Goal: Find specific page/section: Find specific page/section

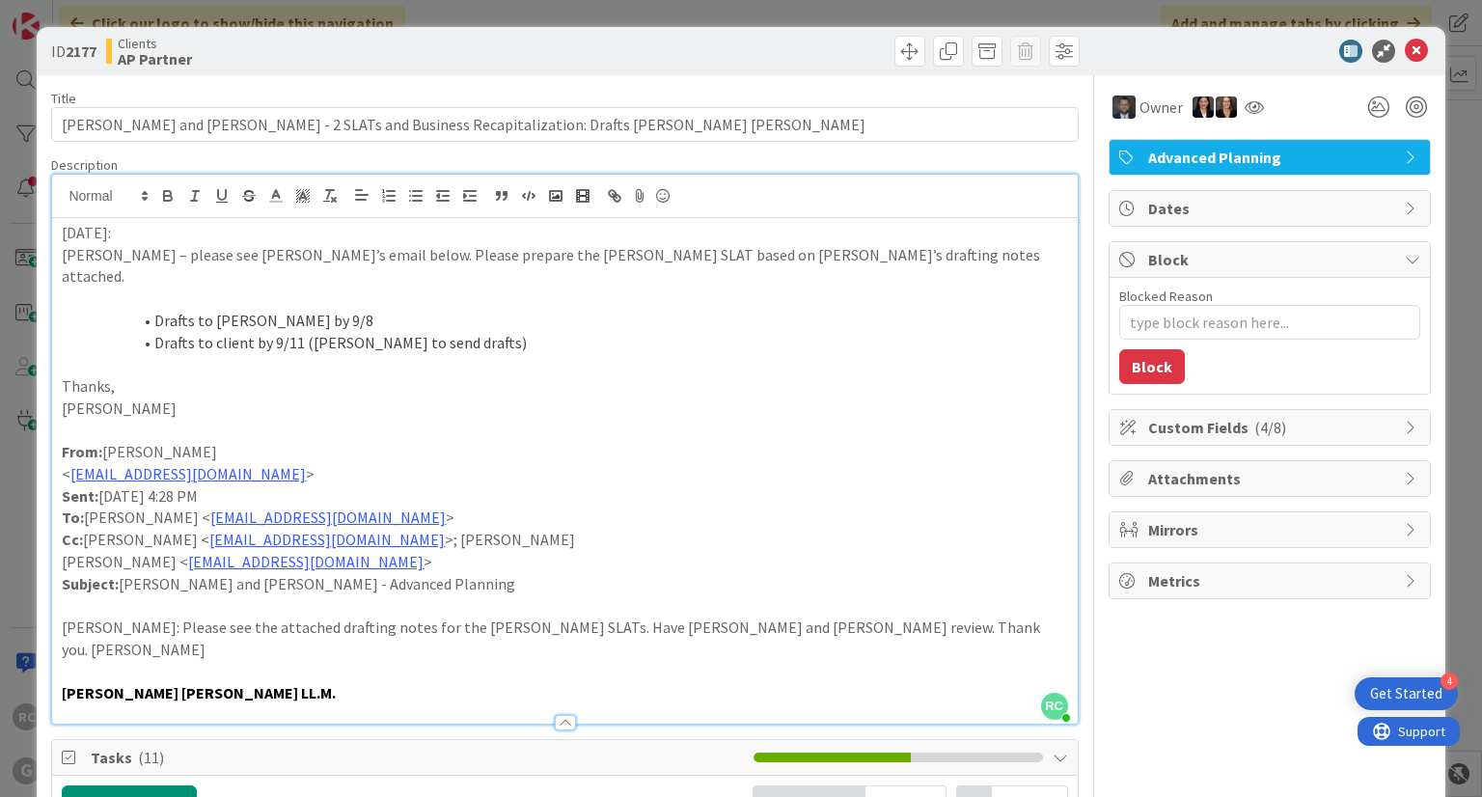
scroll to position [1119, 0]
click at [1409, 47] on icon at bounding box center [1416, 51] width 23 height 23
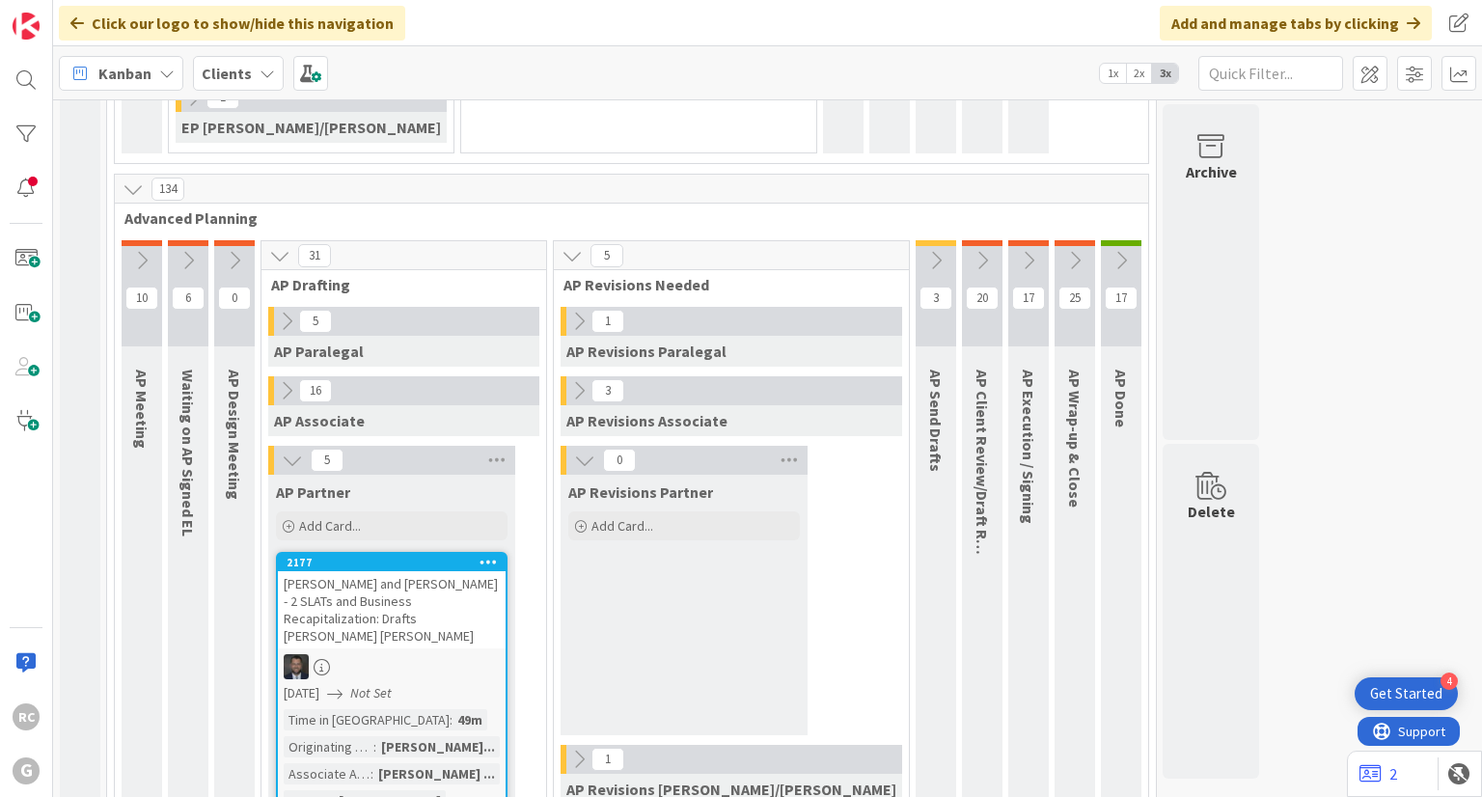
click at [244, 70] on b "Clients" at bounding box center [227, 73] width 50 height 19
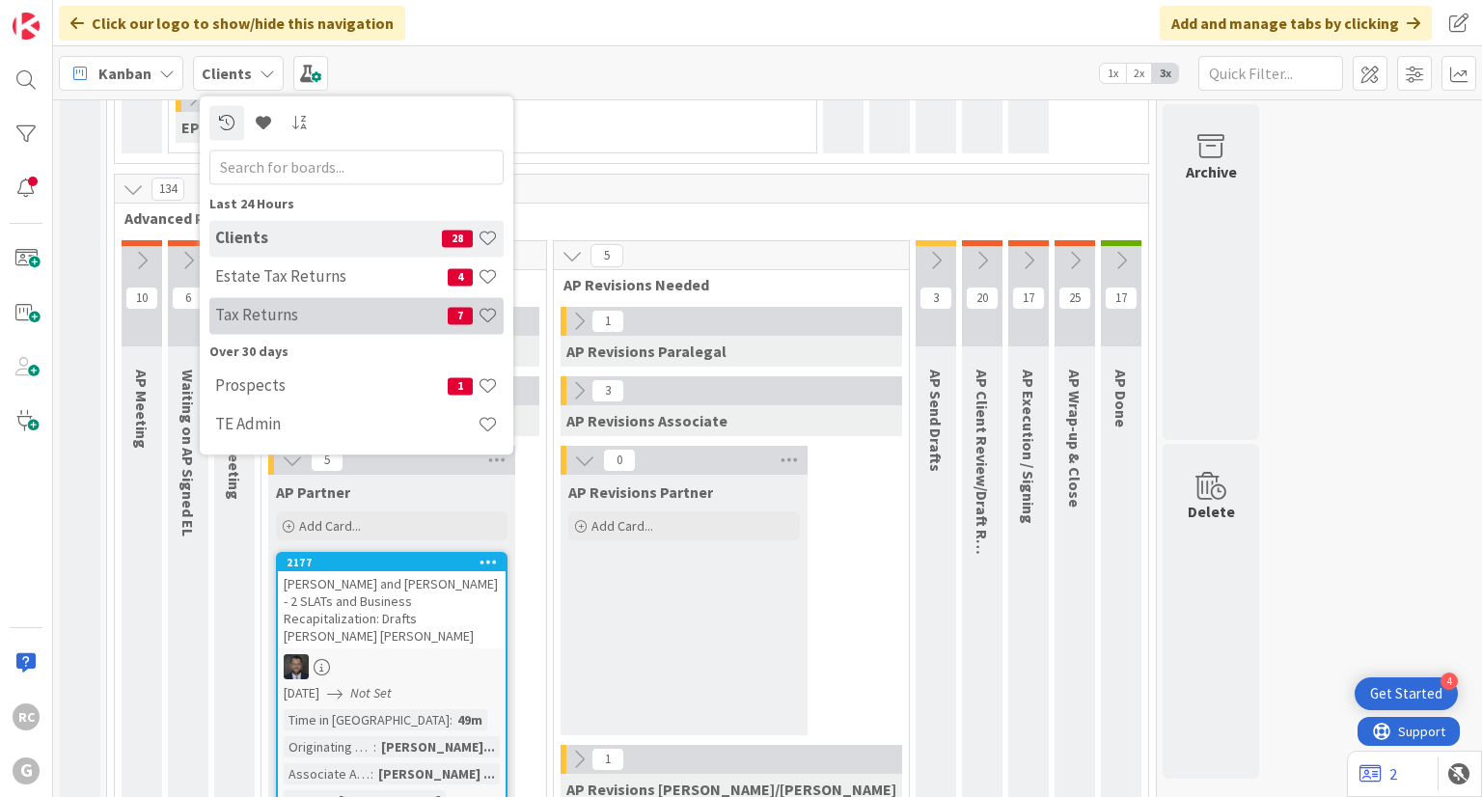
click at [282, 302] on div "Tax Returns 7" at bounding box center [356, 315] width 294 height 37
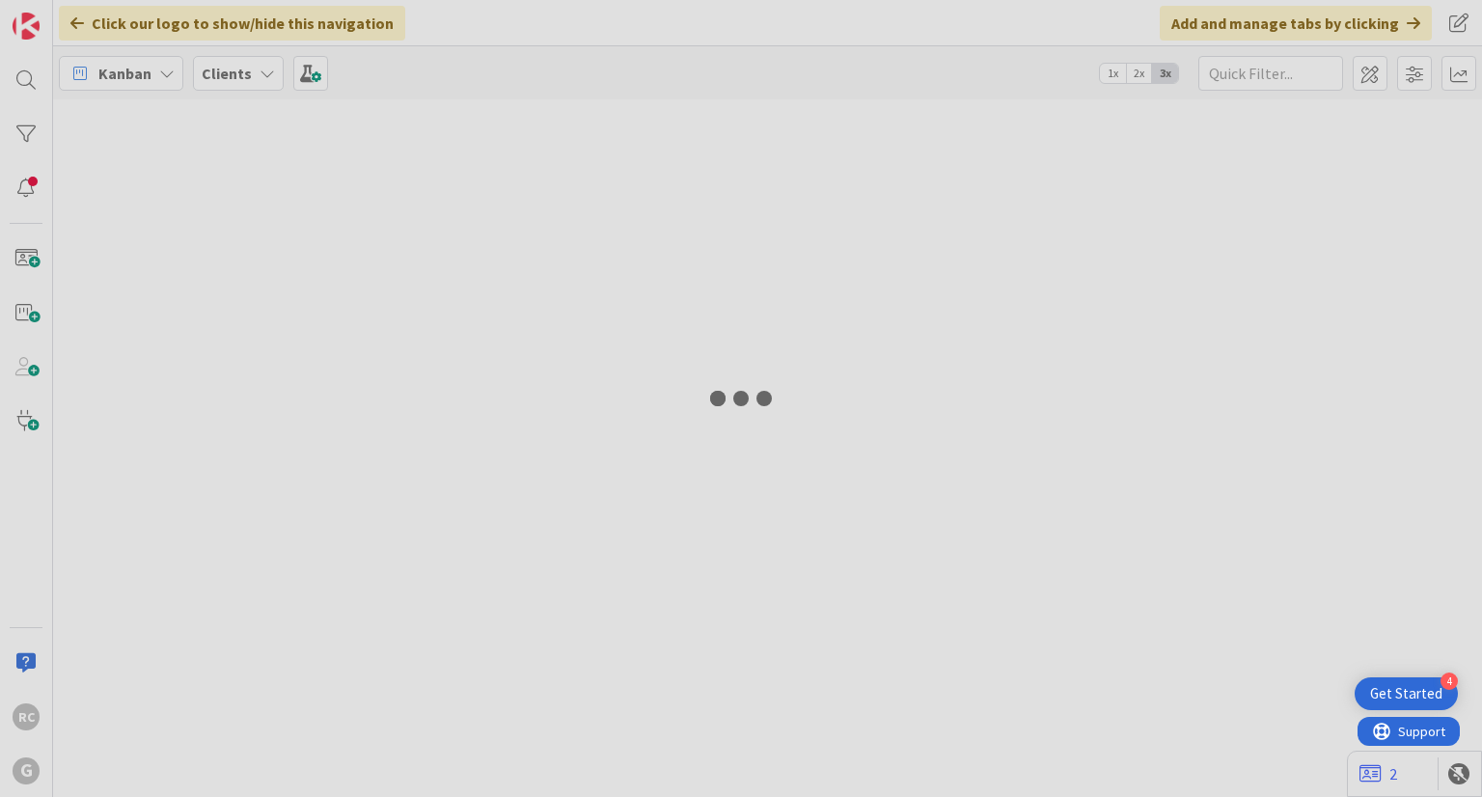
type input "1041"
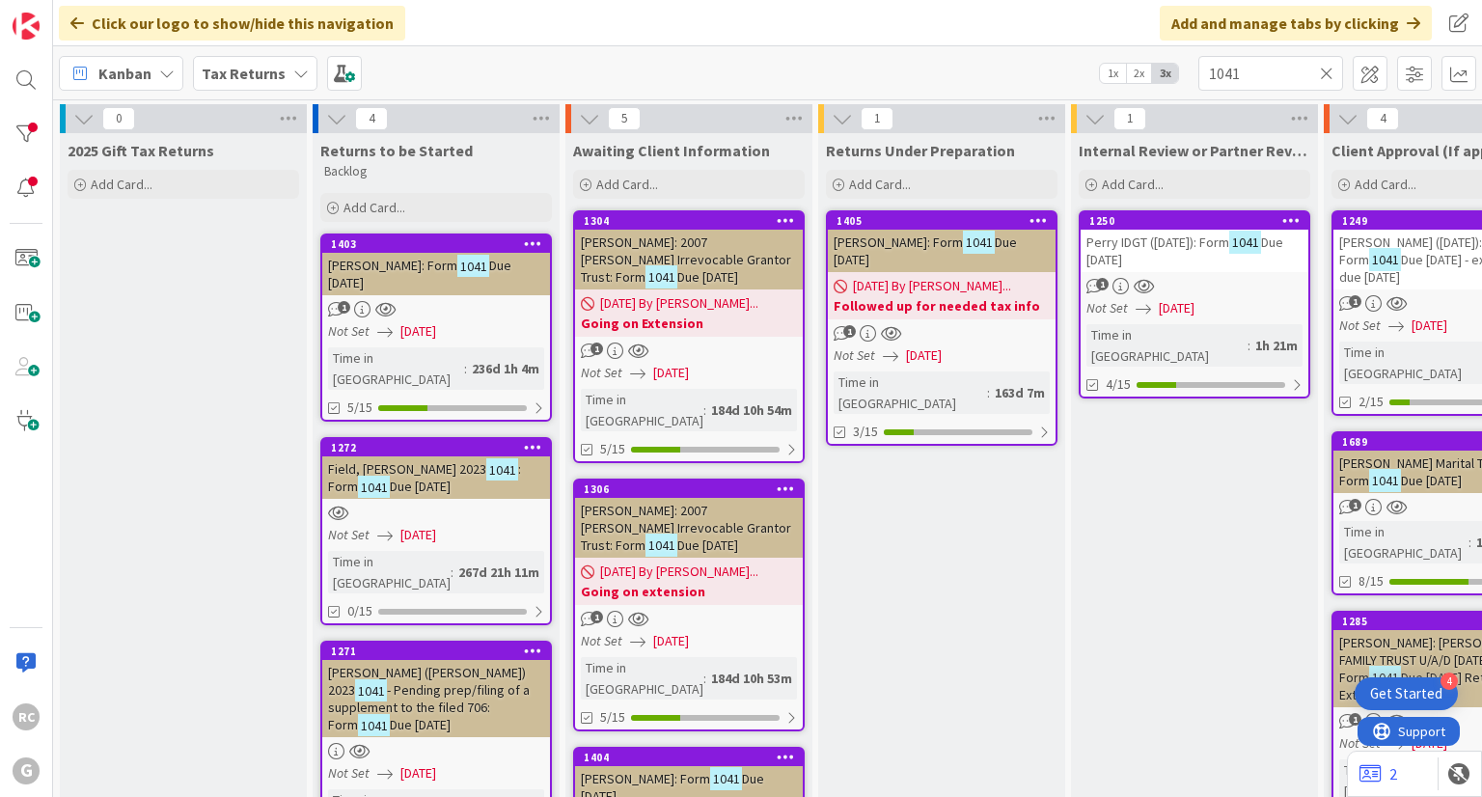
click at [1329, 72] on icon at bounding box center [1327, 73] width 14 height 17
click at [1248, 61] on input "text" at bounding box center [1270, 73] width 145 height 35
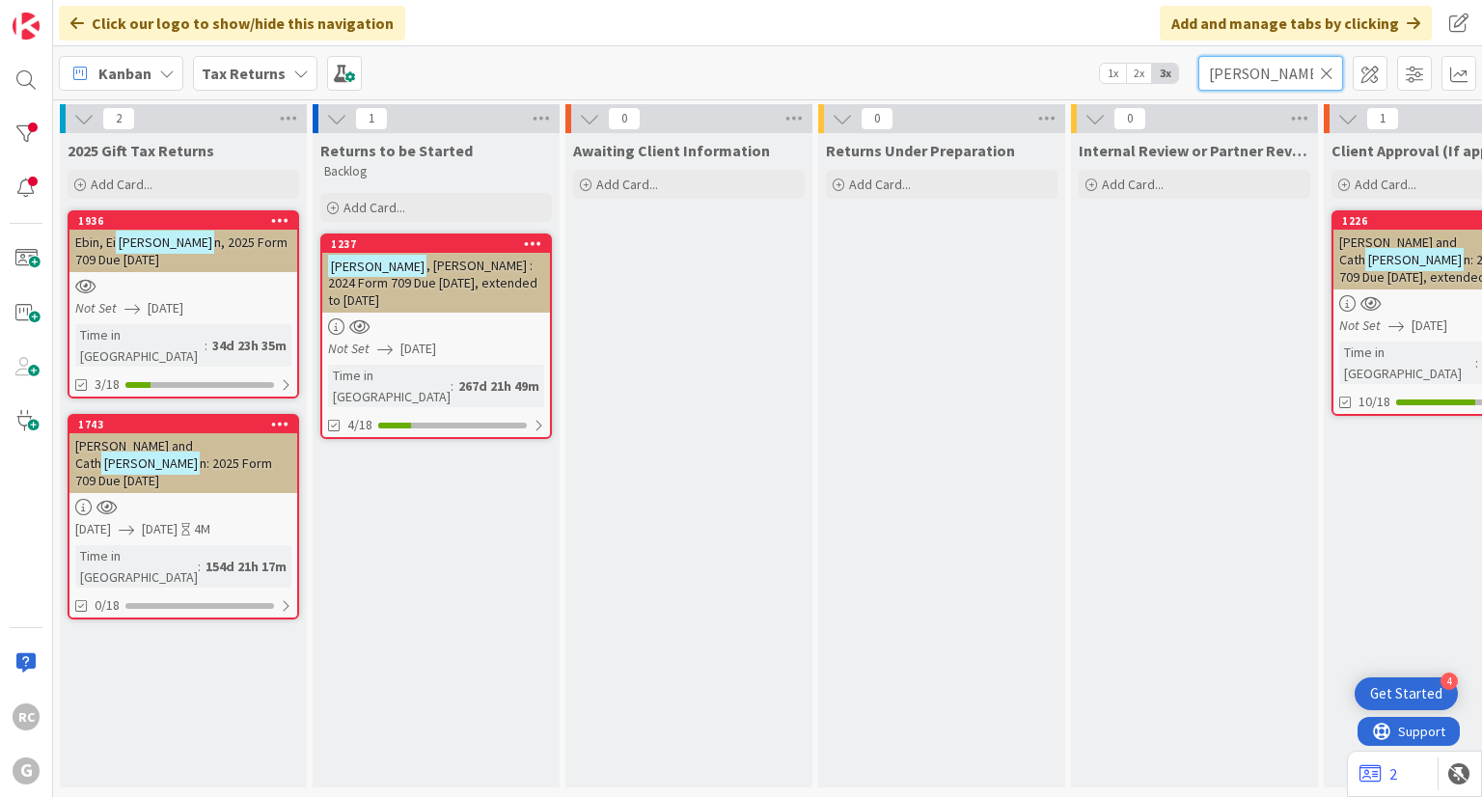
type input "[PERSON_NAME]"
click at [444, 259] on span ", [PERSON_NAME] : 2024 Form 709 Due [DATE], extended to [DATE]" at bounding box center [432, 283] width 209 height 52
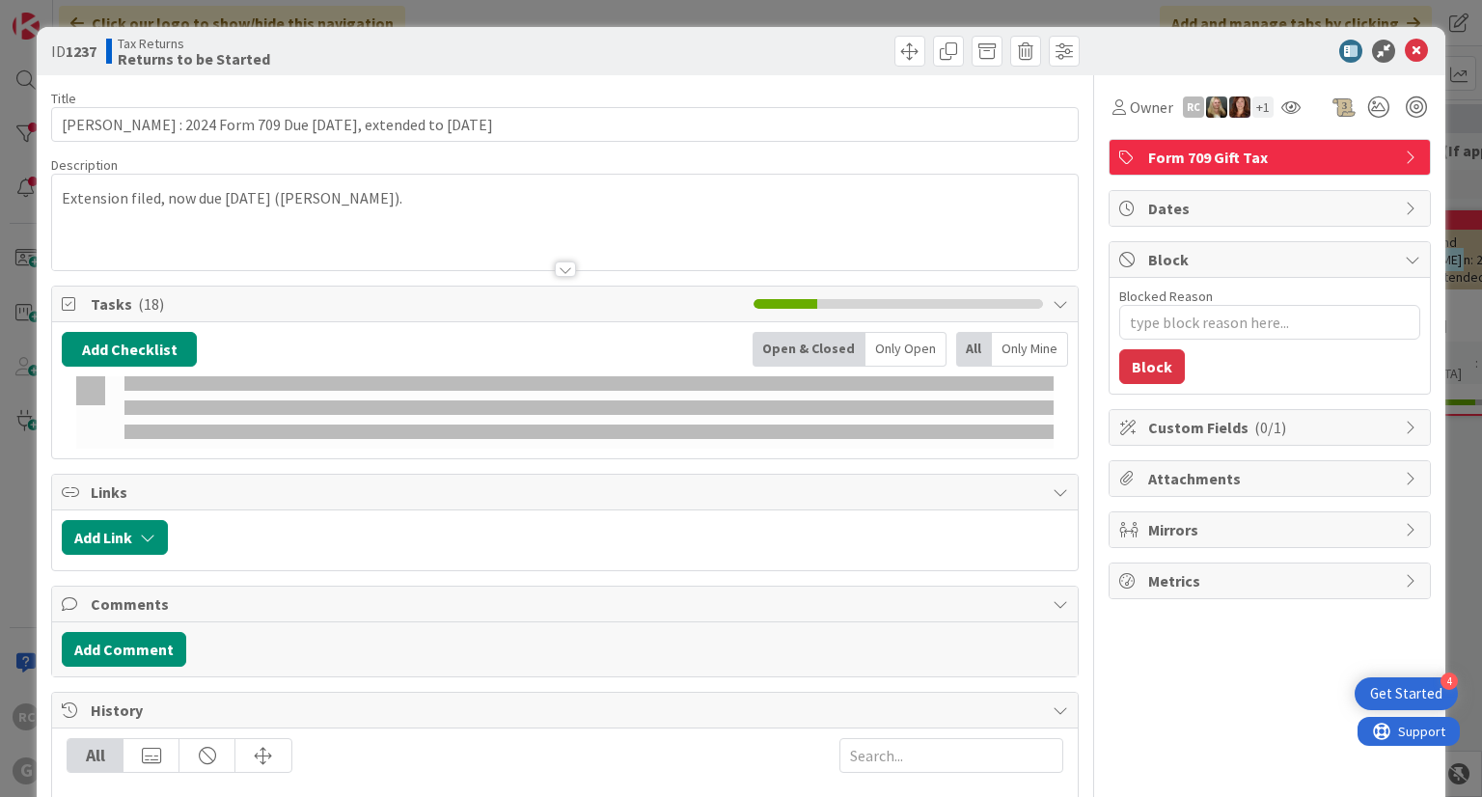
type textarea "x"
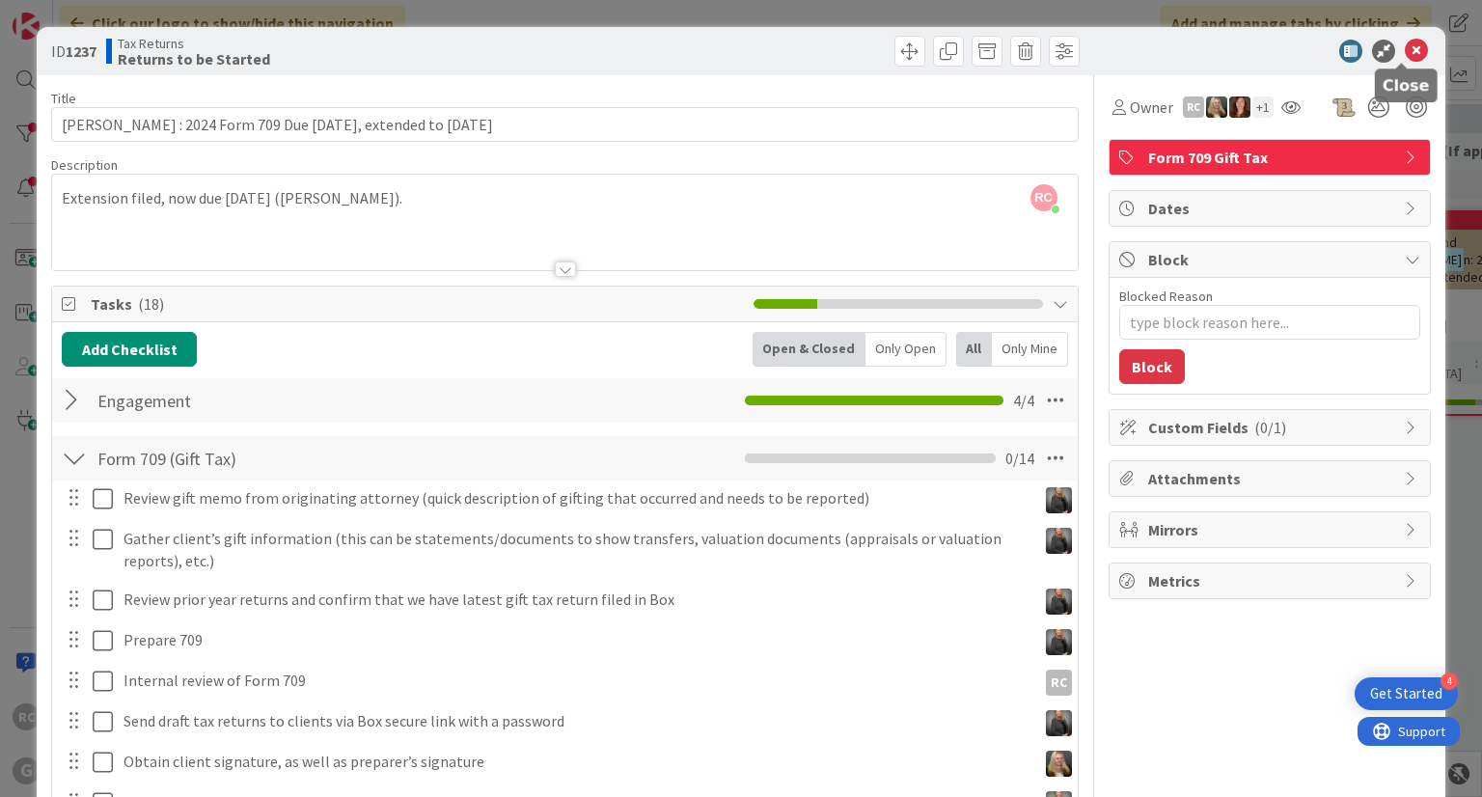
click at [1405, 41] on icon at bounding box center [1416, 51] width 23 height 23
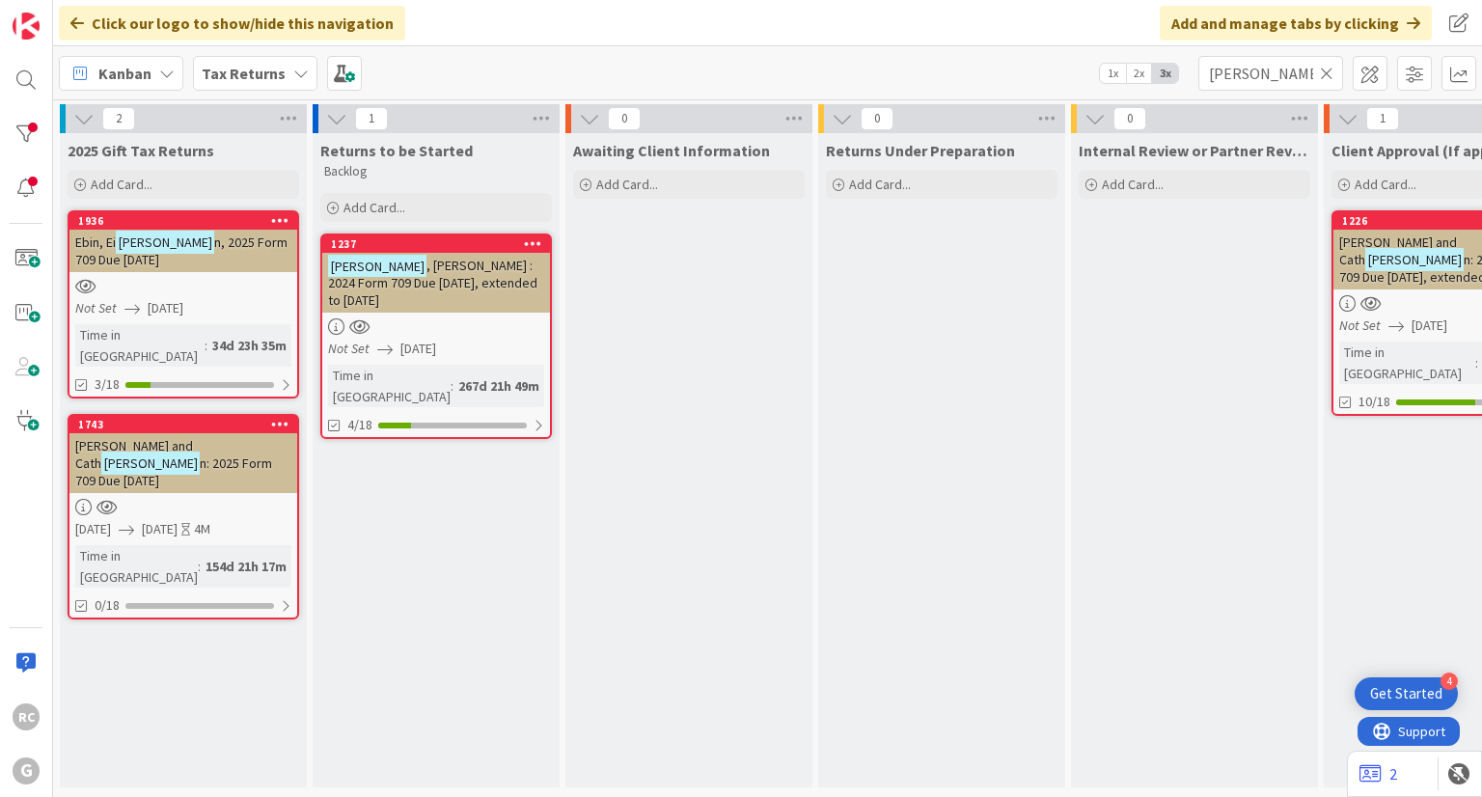
click at [1326, 68] on icon at bounding box center [1327, 73] width 14 height 17
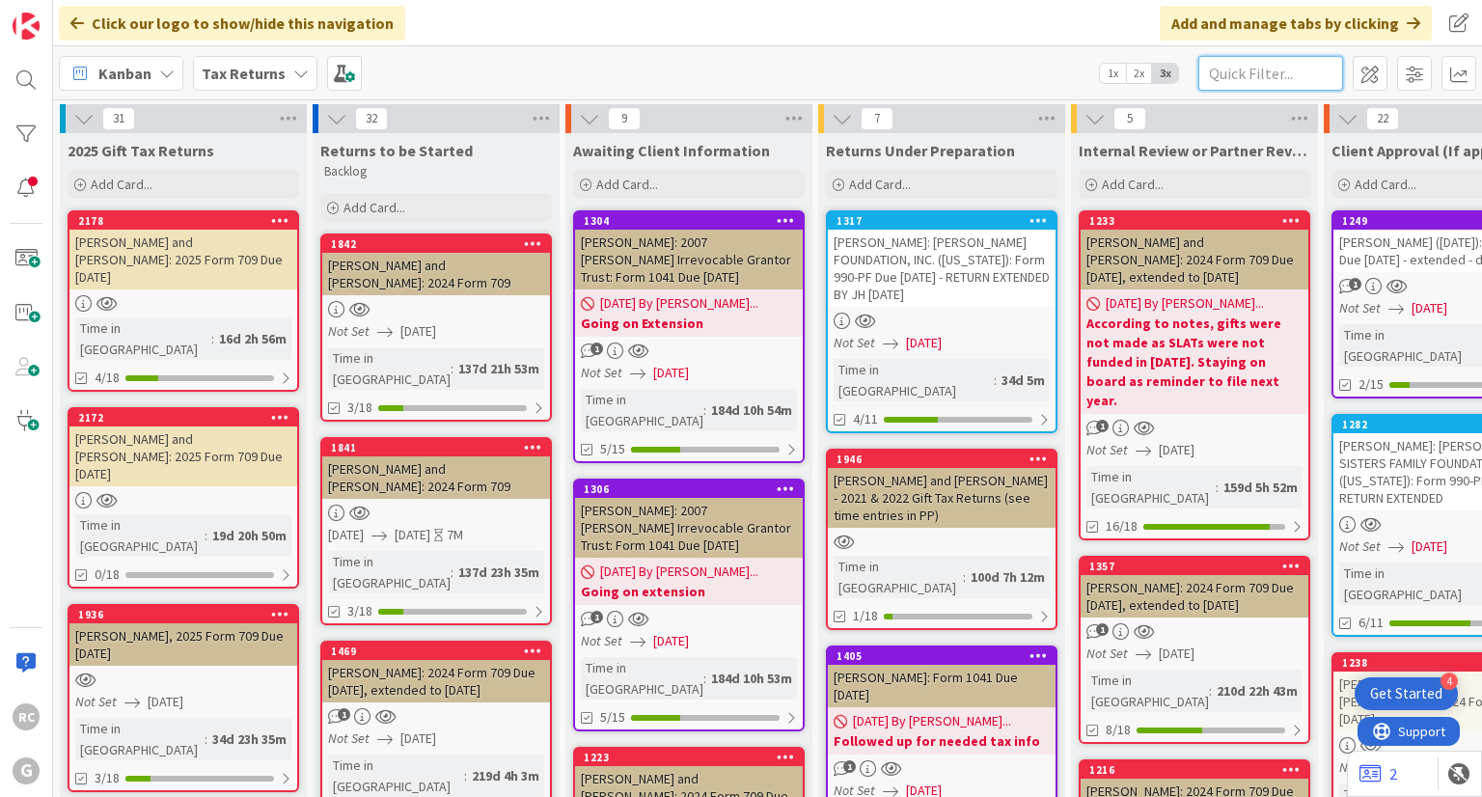
click at [1254, 67] on input "text" at bounding box center [1270, 73] width 145 height 35
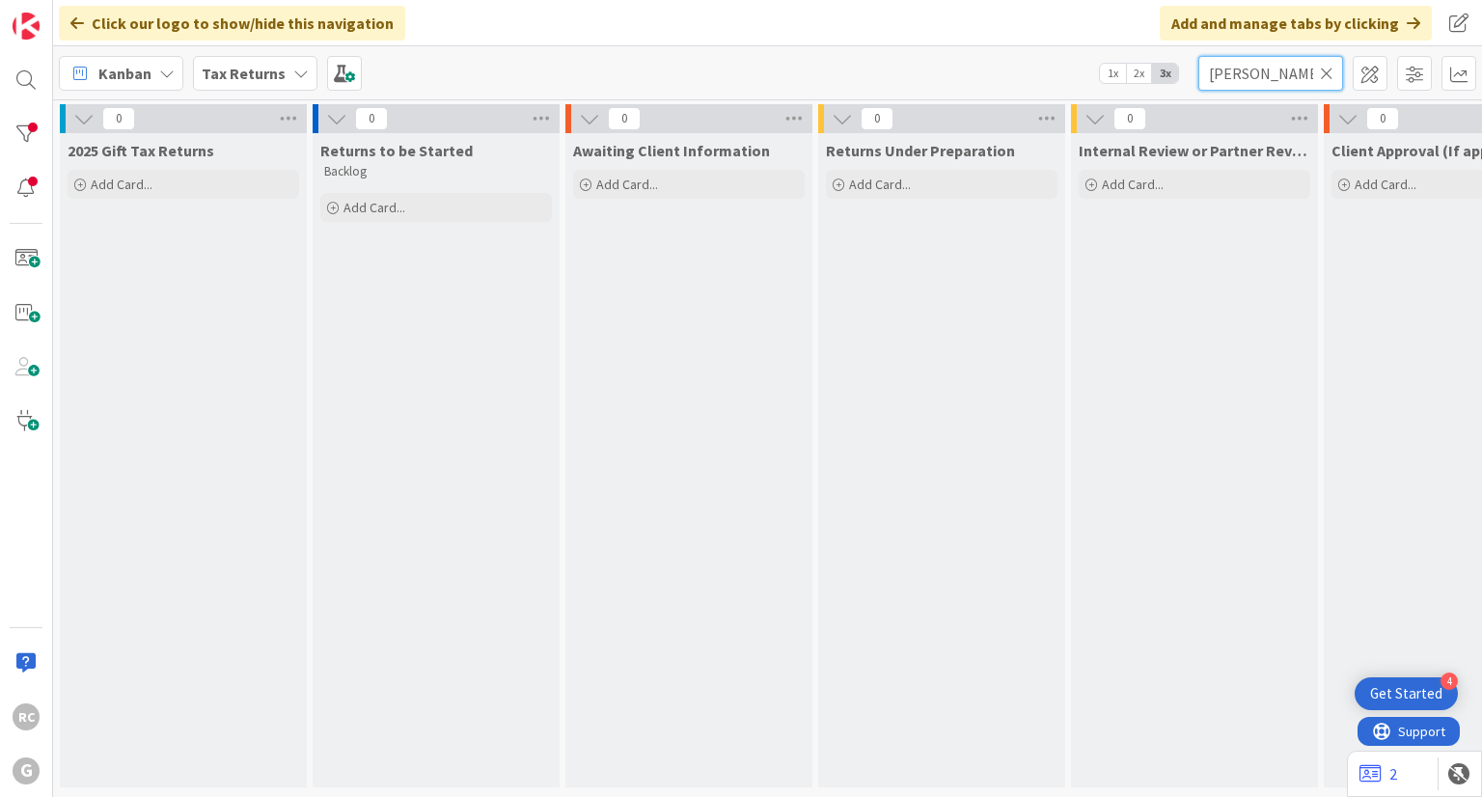
click at [1231, 77] on input "[PERSON_NAME]" at bounding box center [1270, 73] width 145 height 35
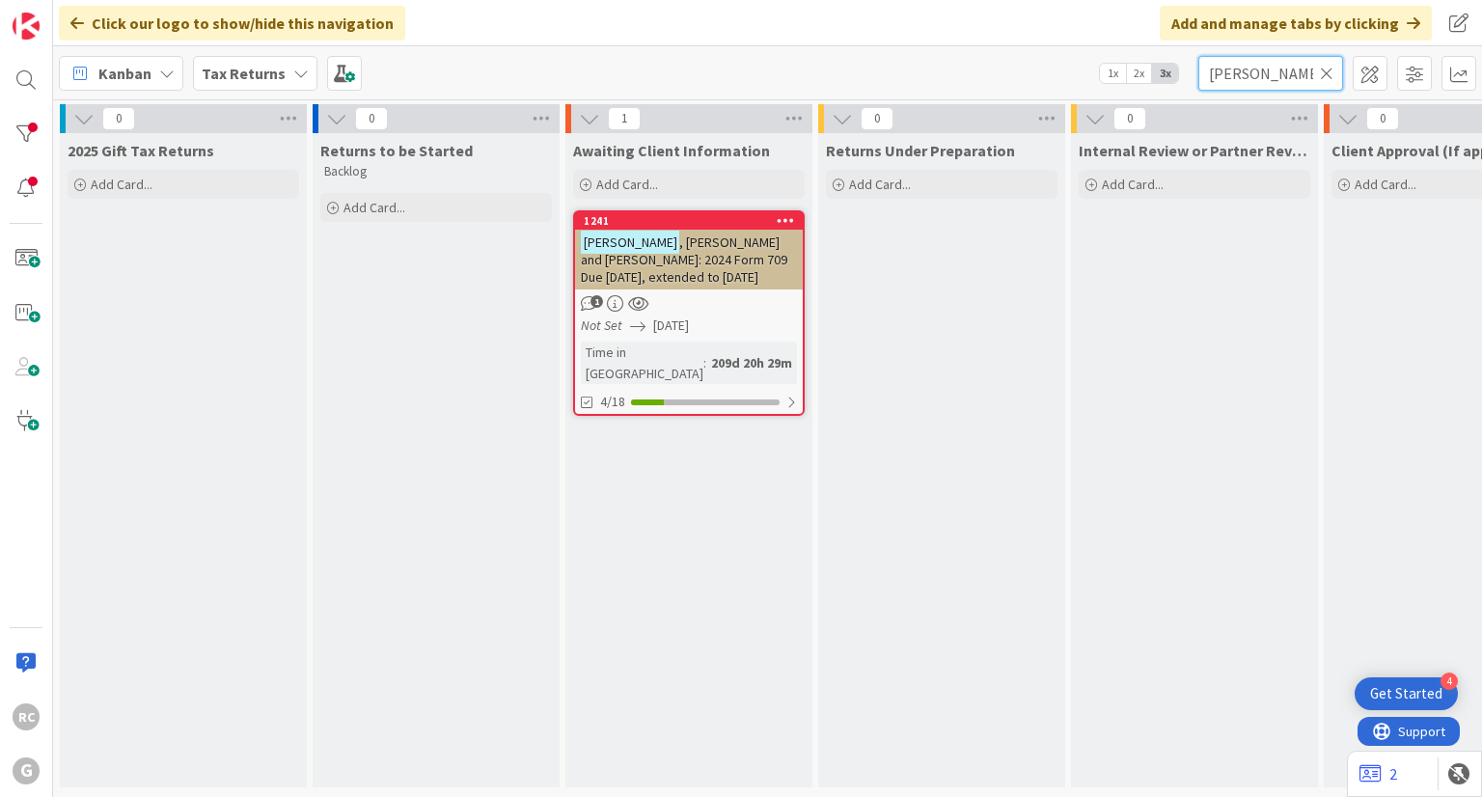
type input "[PERSON_NAME]"
click at [656, 233] on span ", [PERSON_NAME] and [PERSON_NAME]: 2024 Form 709 Due [DATE], extended to [DATE]" at bounding box center [684, 259] width 206 height 52
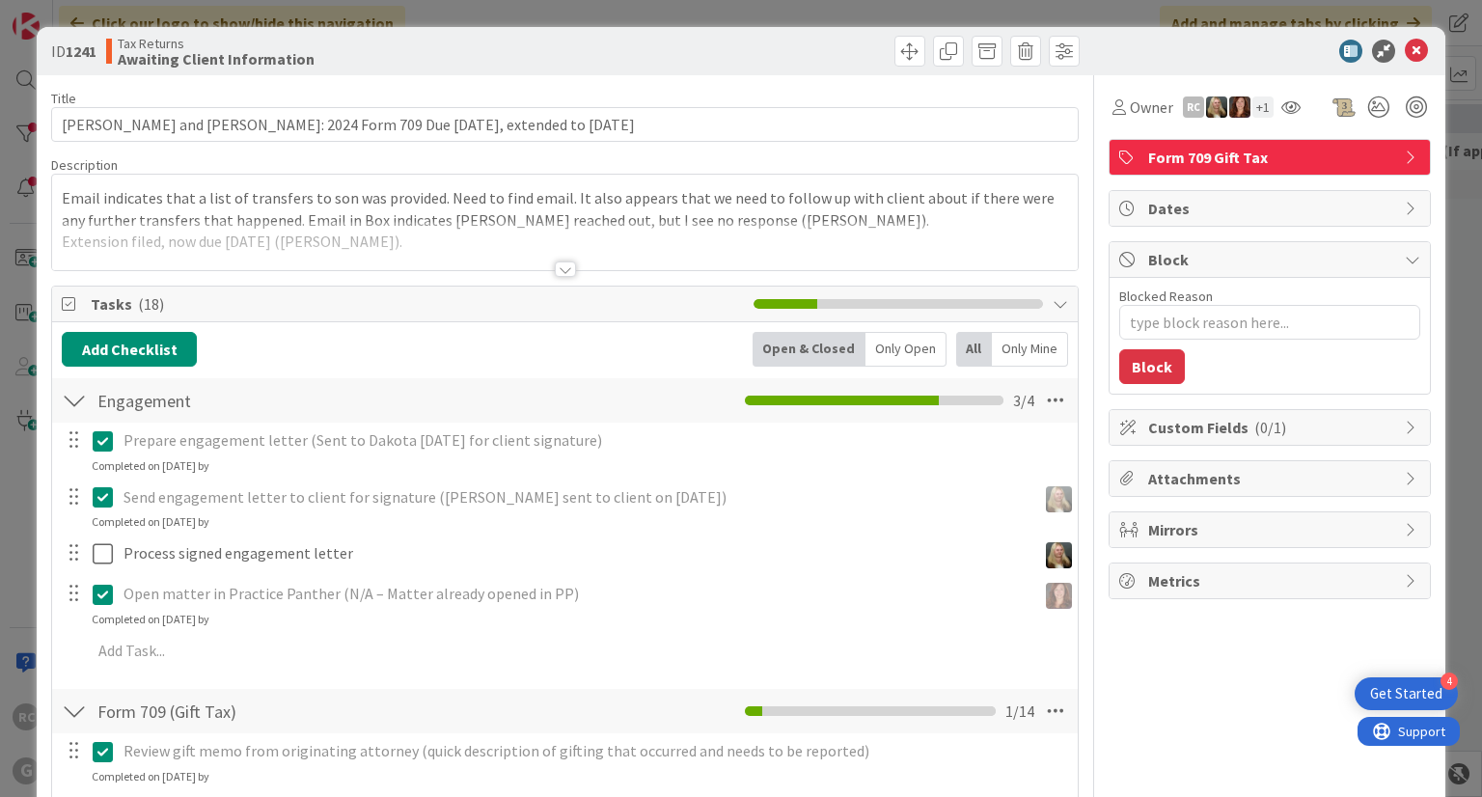
type textarea "x"
click at [562, 267] on div at bounding box center [565, 268] width 21 height 15
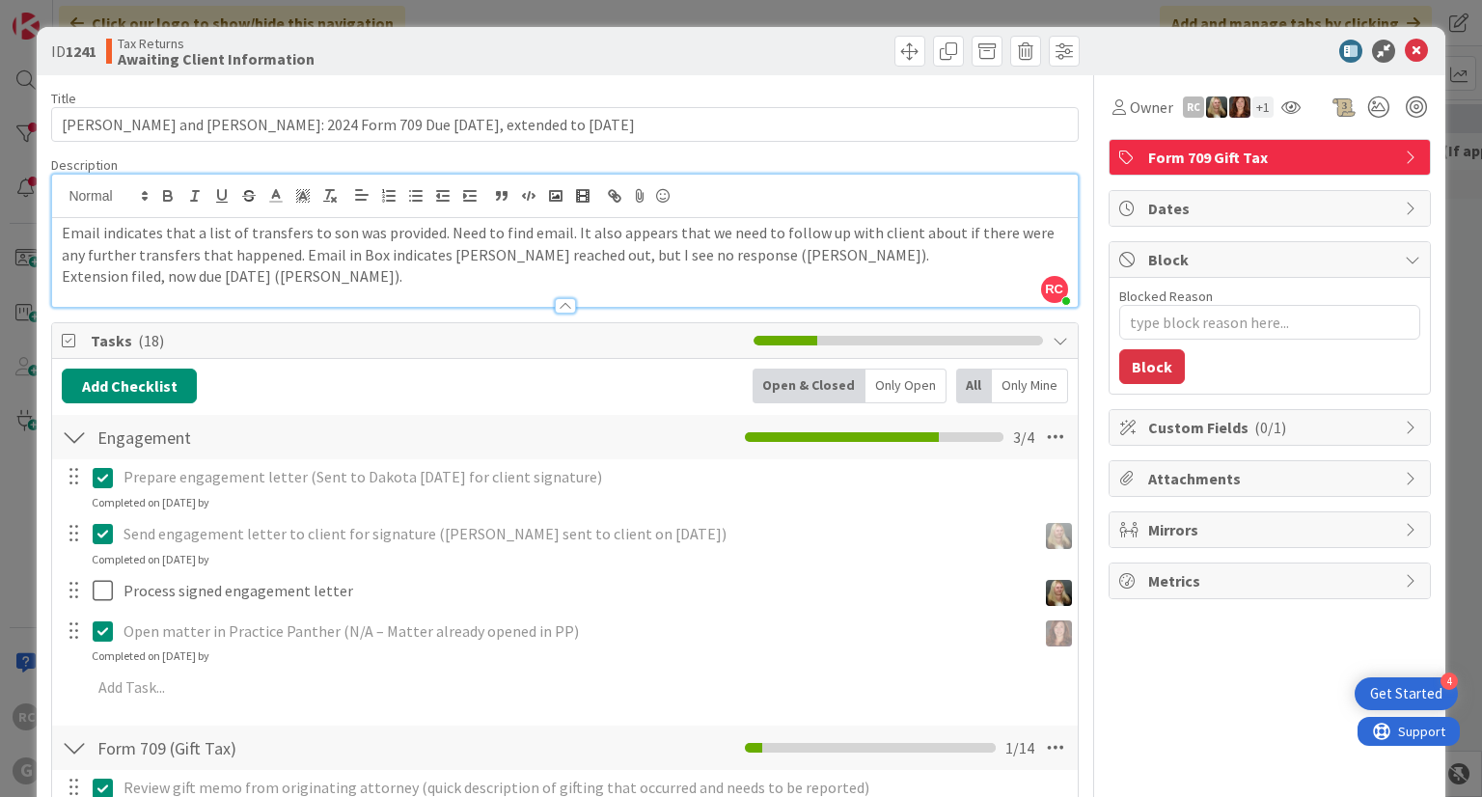
click at [785, 259] on p "Email indicates that a list of transfers to son was provided. Need to find emai…" at bounding box center [564, 243] width 1005 height 43
click at [1405, 40] on icon at bounding box center [1416, 51] width 23 height 23
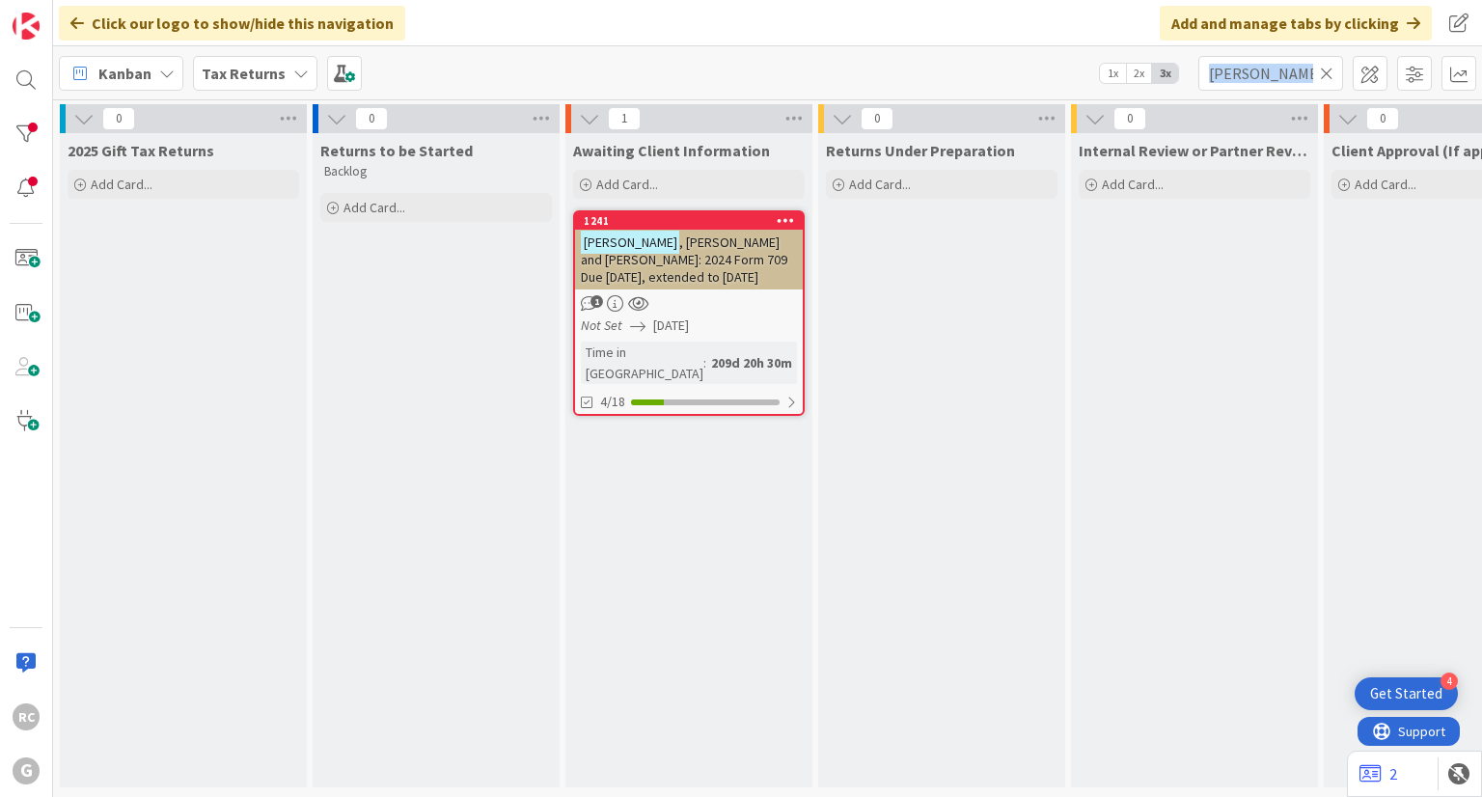
drag, startPoint x: 1328, startPoint y: 70, endPoint x: 1240, endPoint y: 55, distance: 89.1
click at [1240, 56] on div "[PERSON_NAME]" at bounding box center [1270, 73] width 145 height 35
click at [1325, 74] on icon at bounding box center [1327, 73] width 14 height 17
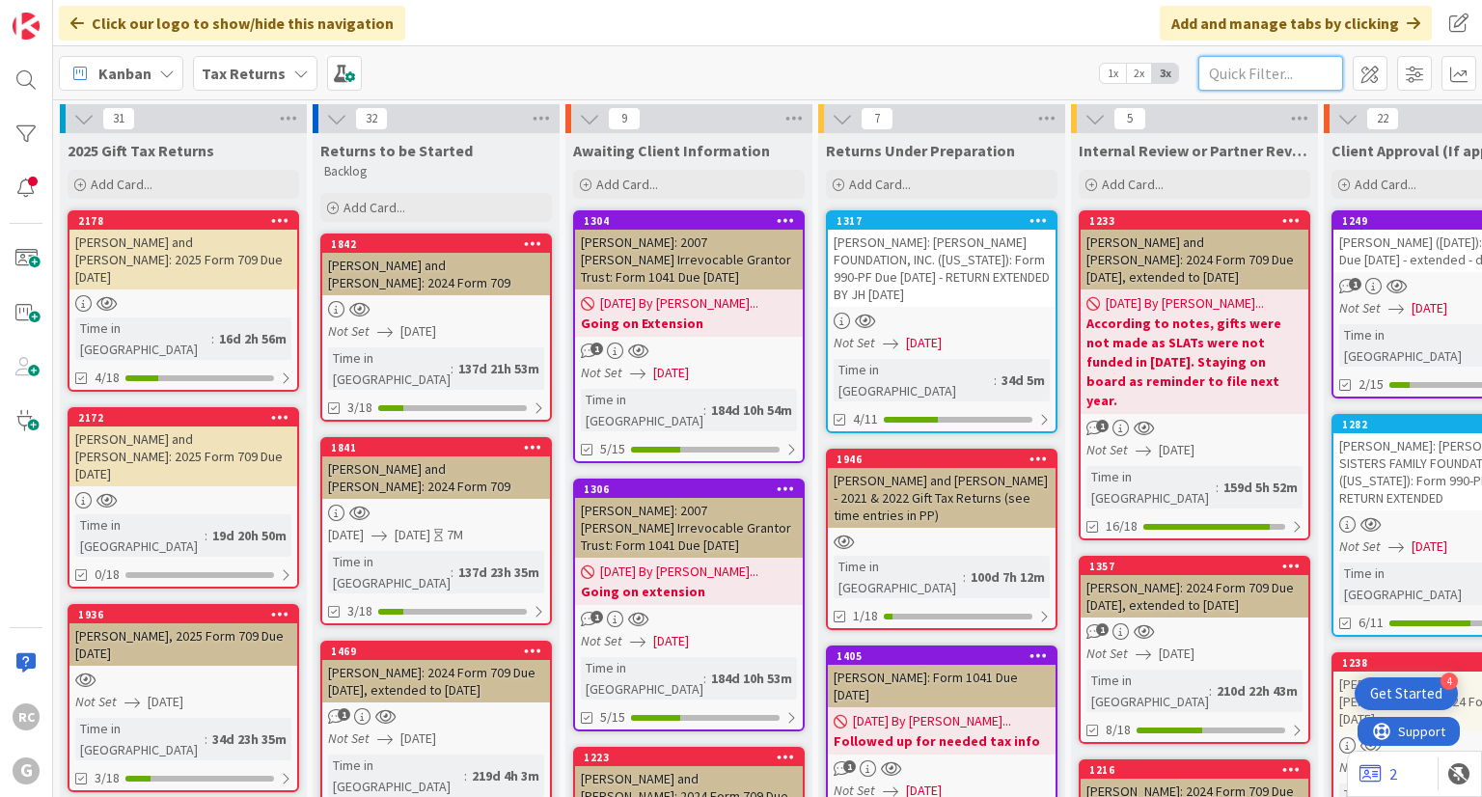
click at [1274, 68] on input "text" at bounding box center [1270, 73] width 145 height 35
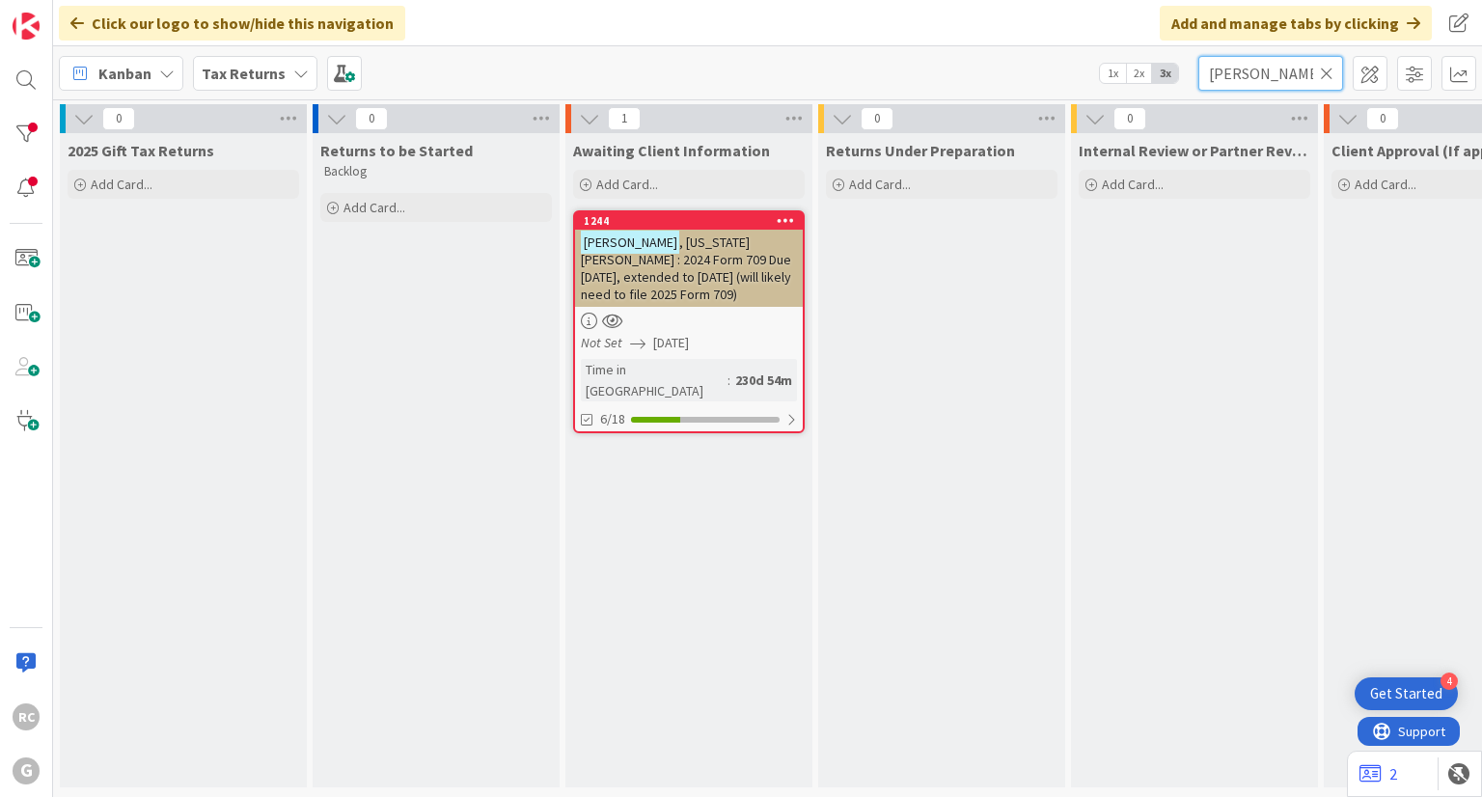
type input "[PERSON_NAME]"
click at [620, 260] on span ", [US_STATE][PERSON_NAME] : 2024 Form 709 Due [DATE], extended to [DATE] (will …" at bounding box center [686, 267] width 210 height 69
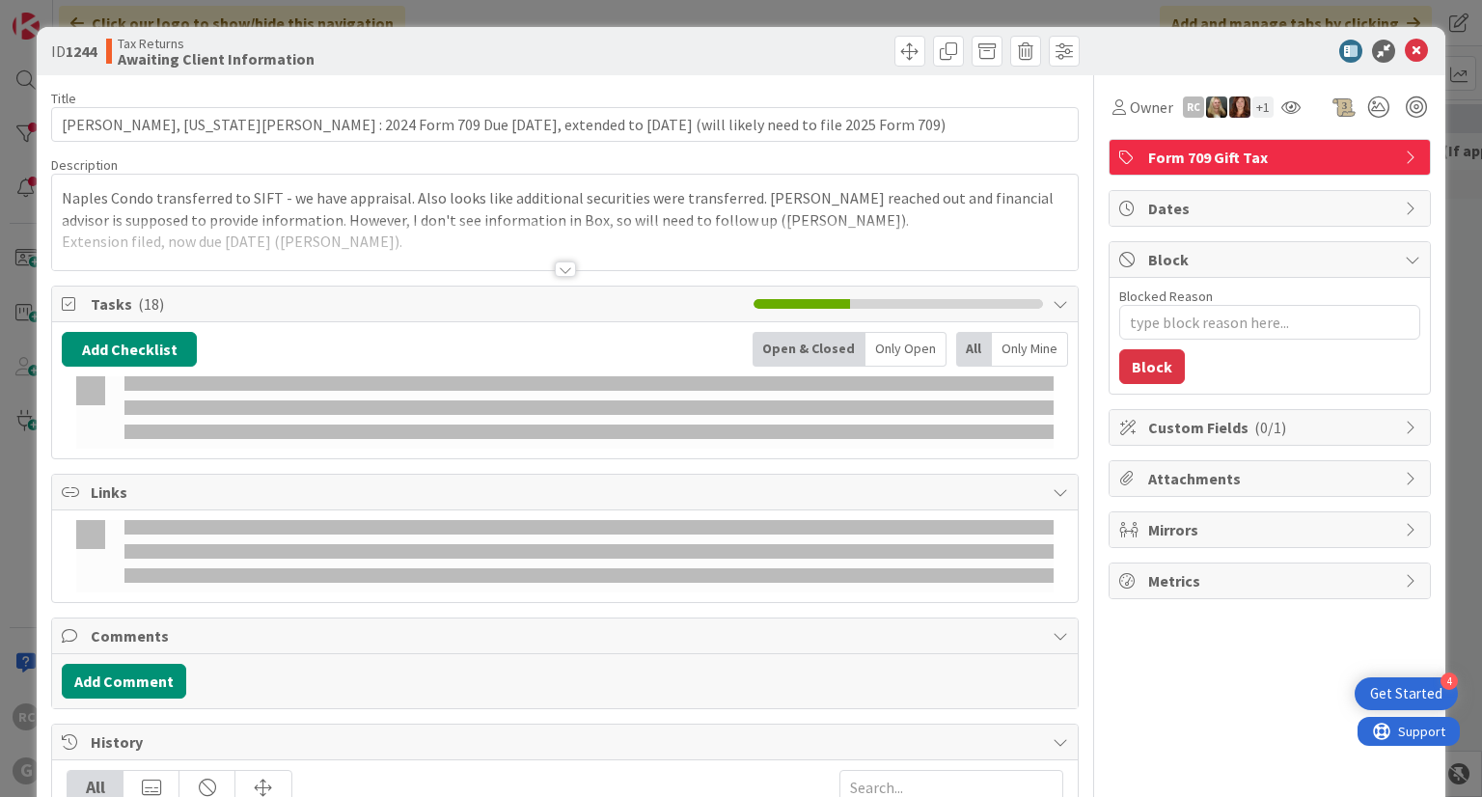
type textarea "x"
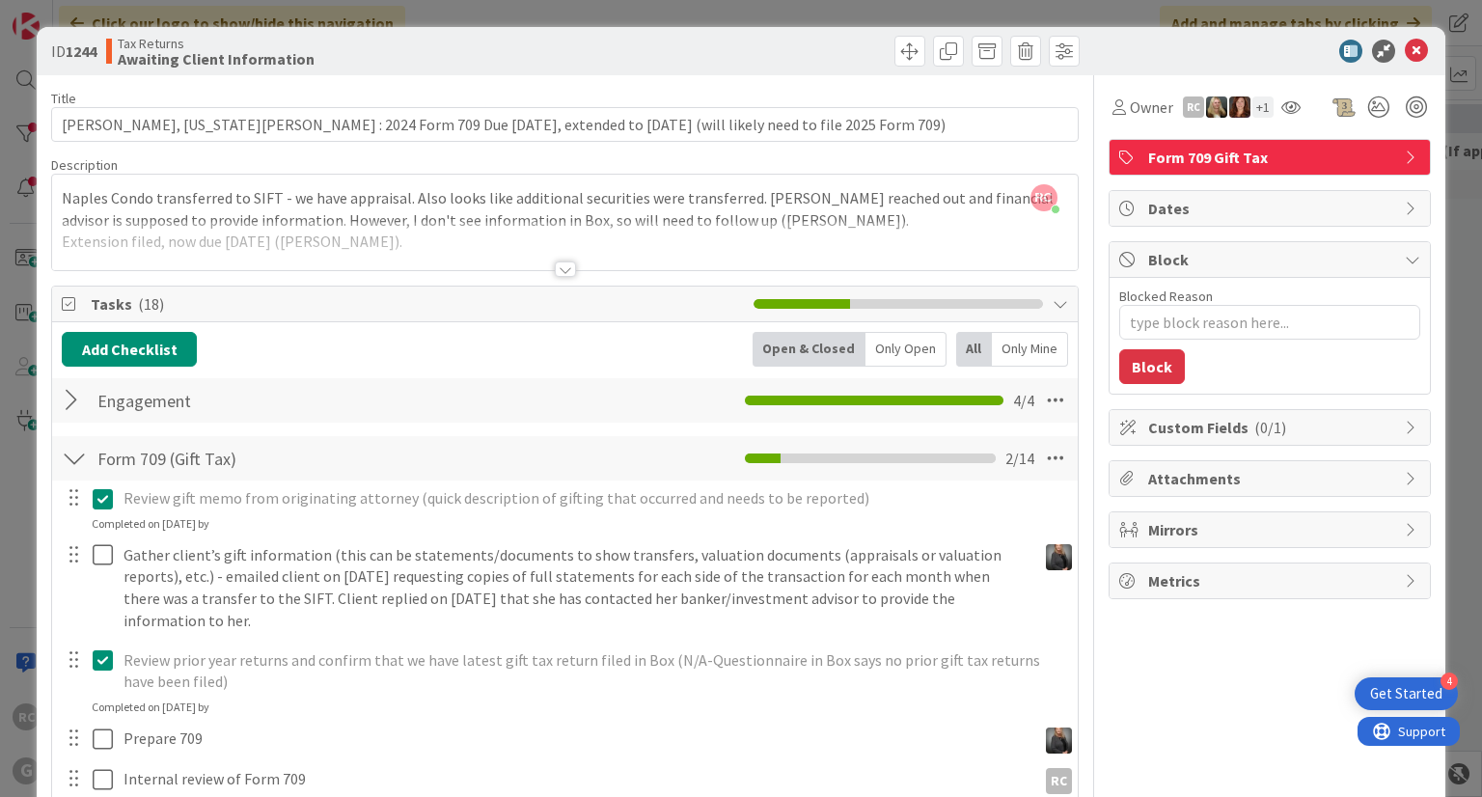
click at [555, 263] on div at bounding box center [565, 268] width 21 height 15
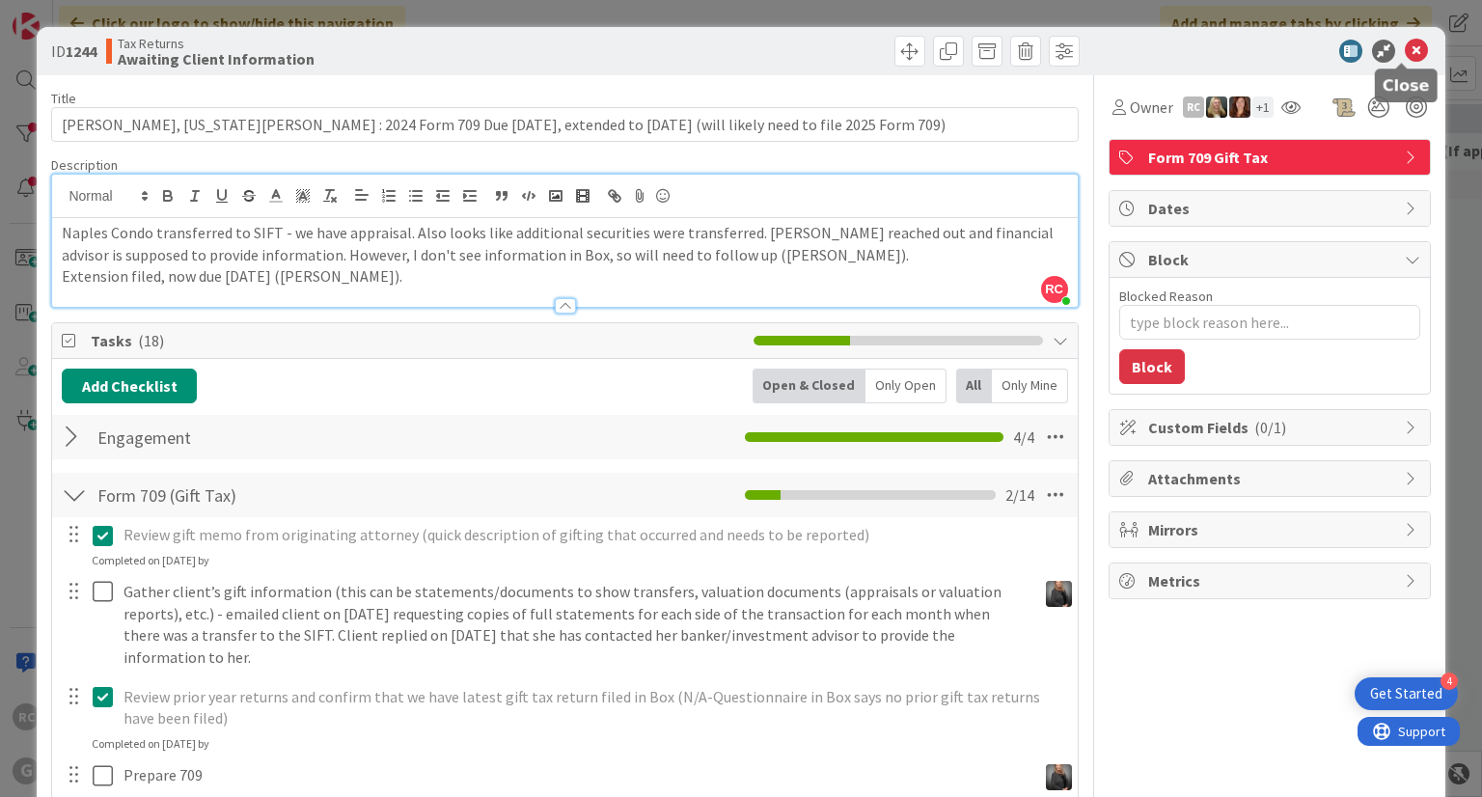
click at [1405, 51] on icon at bounding box center [1416, 51] width 23 height 23
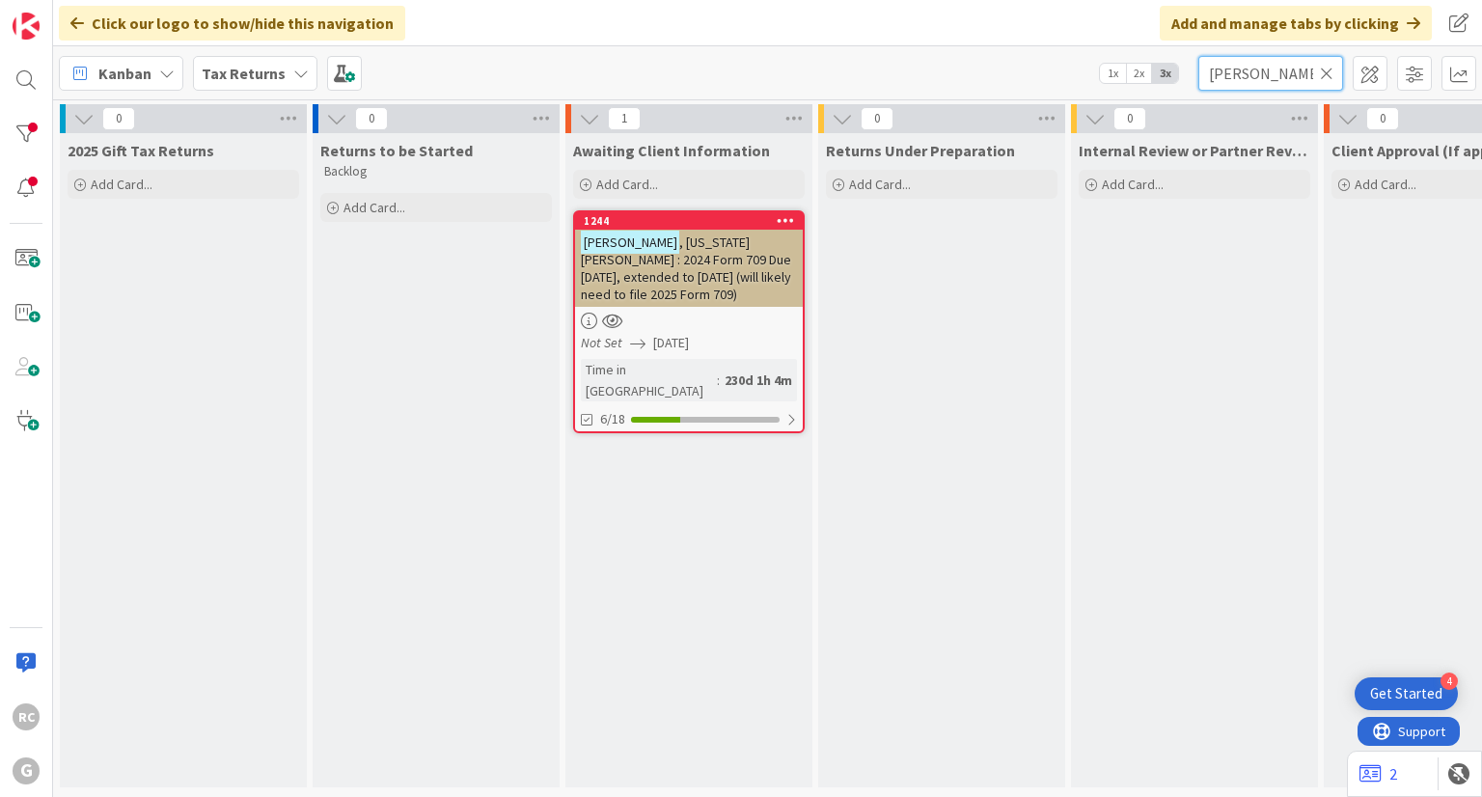
click at [1247, 75] on input "[PERSON_NAME]" at bounding box center [1270, 73] width 145 height 35
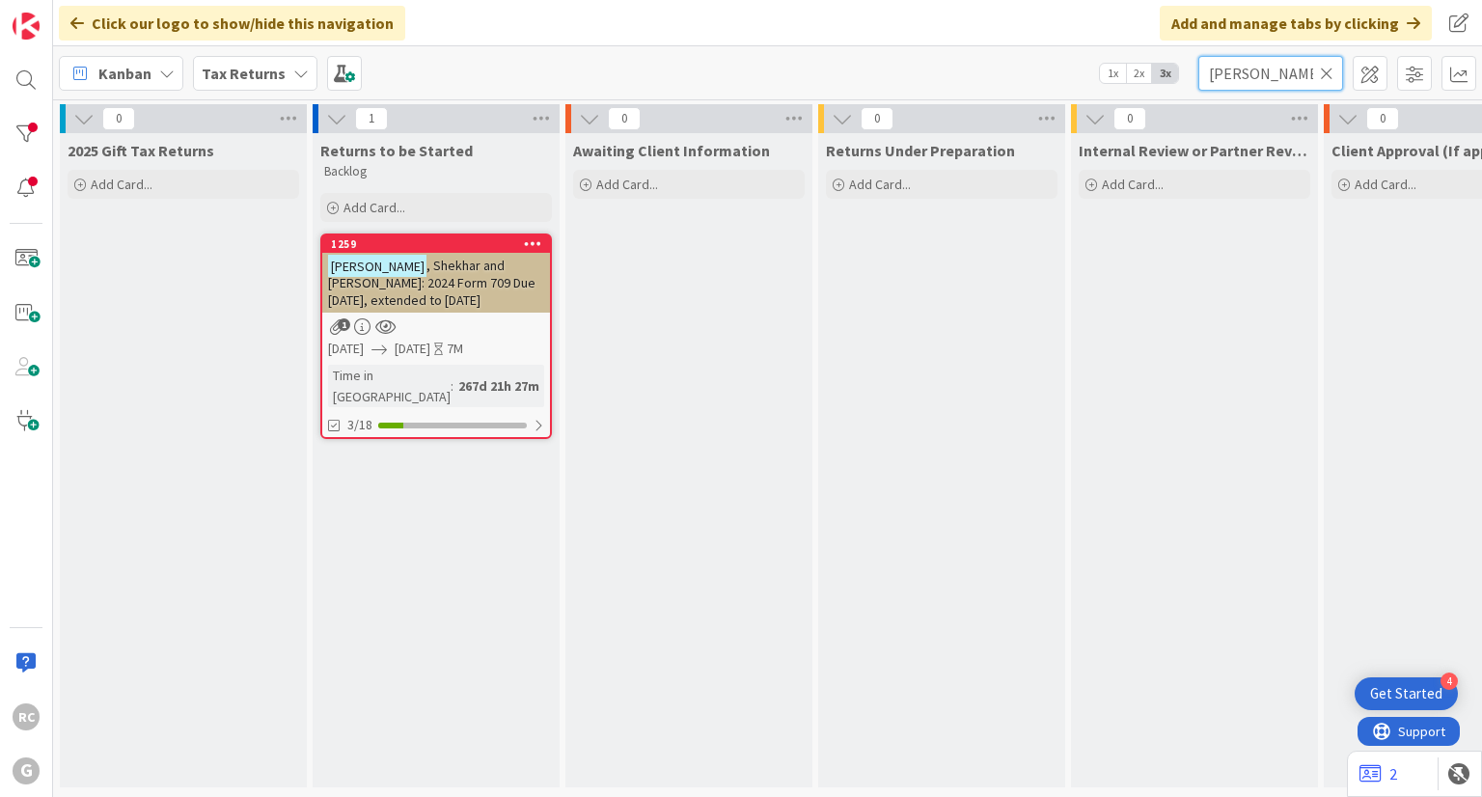
type input "[PERSON_NAME]"
click at [394, 275] on span ", Shekhar and [PERSON_NAME]: 2024 Form 709 Due [DATE], extended to [DATE]" at bounding box center [431, 283] width 207 height 52
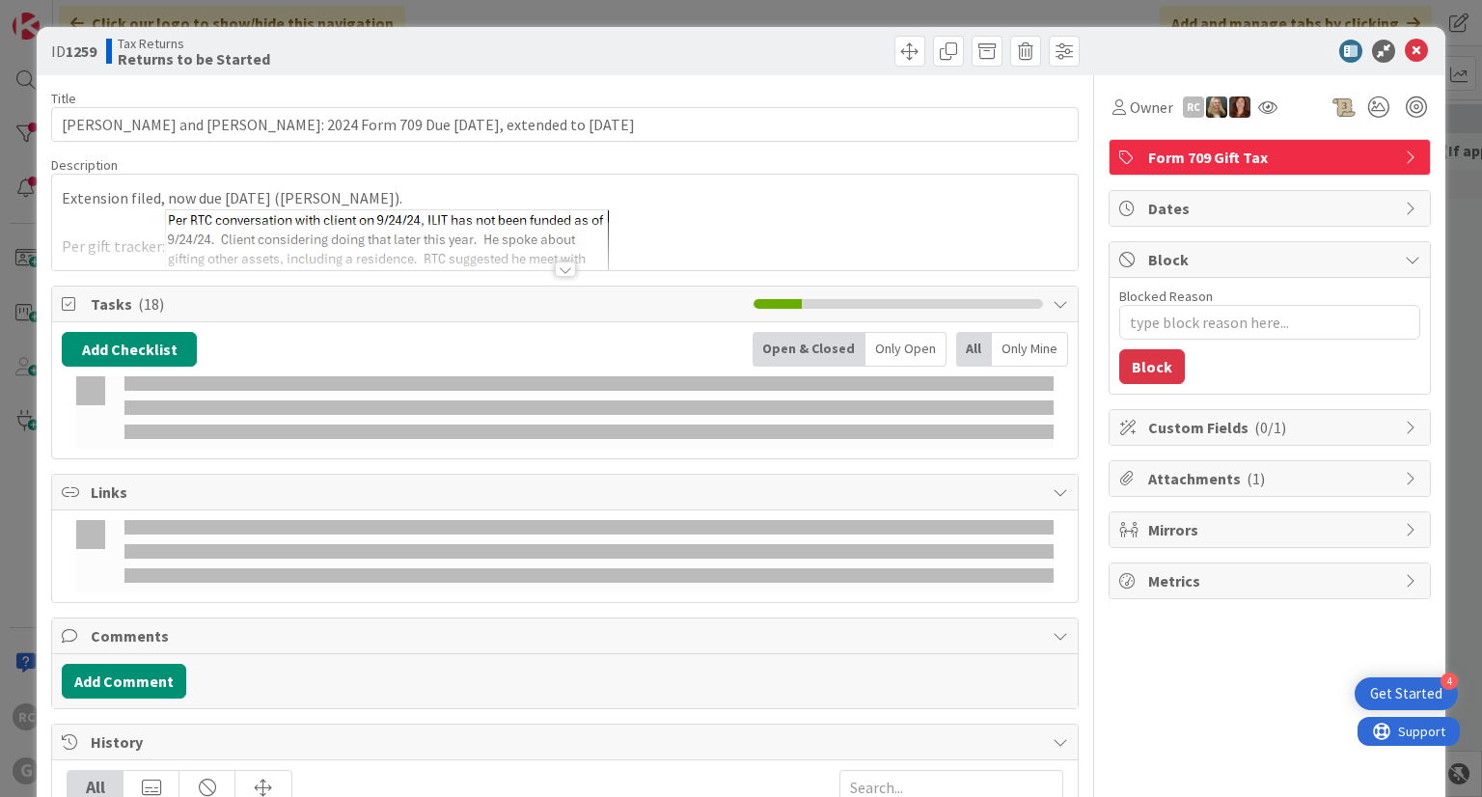
type textarea "x"
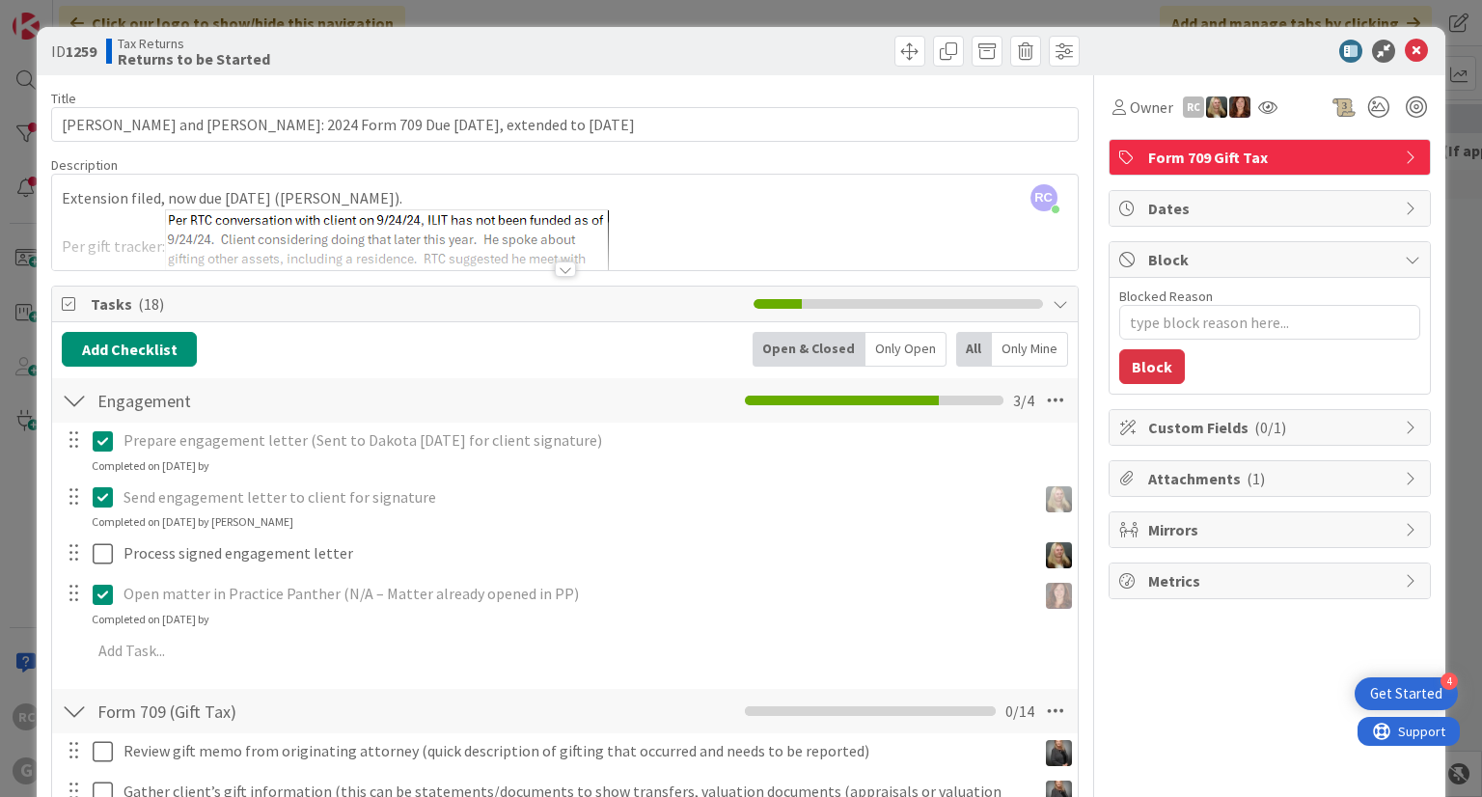
click at [555, 270] on div at bounding box center [565, 268] width 21 height 15
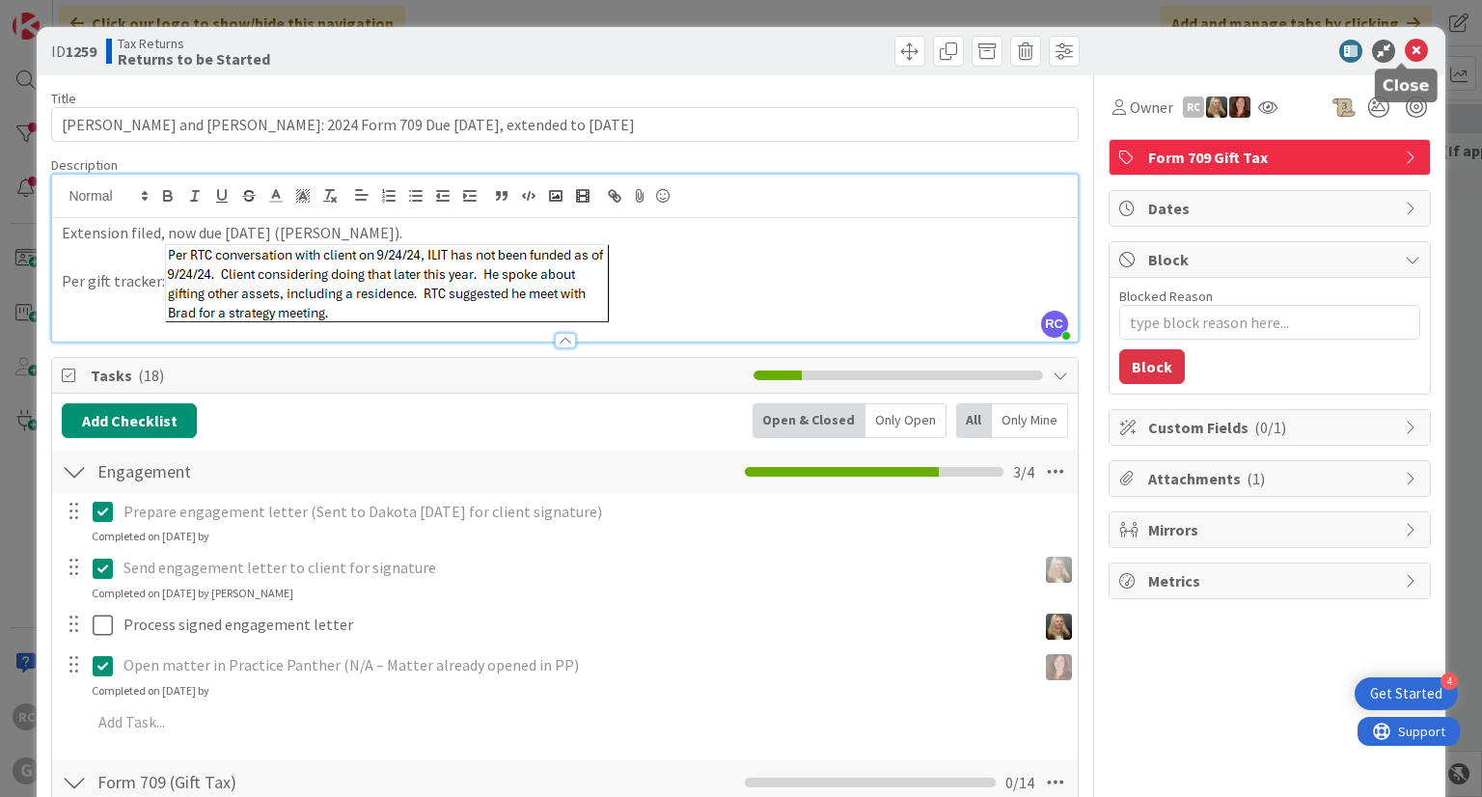
click at [1405, 42] on icon at bounding box center [1416, 51] width 23 height 23
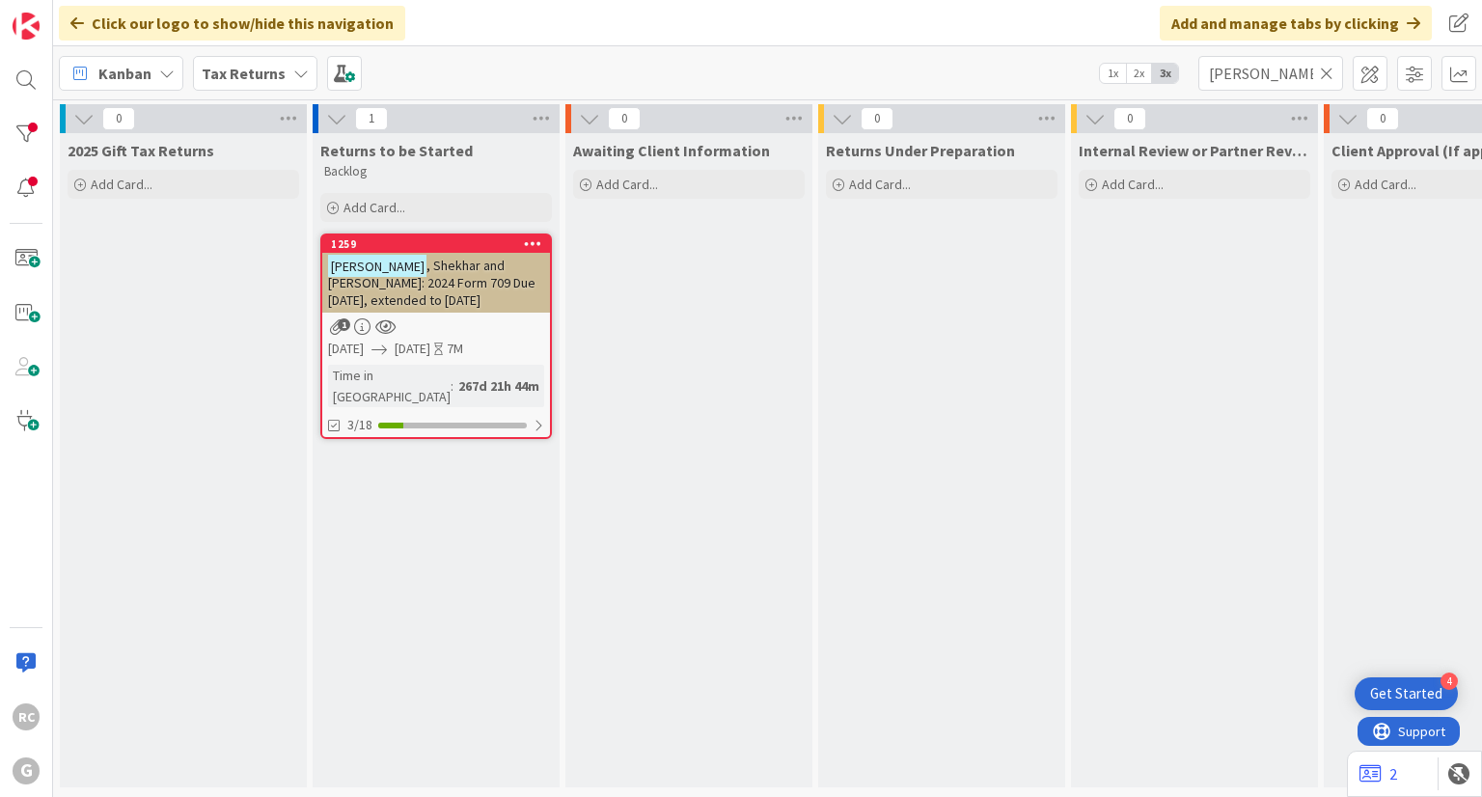
click at [1328, 73] on icon at bounding box center [1327, 73] width 14 height 17
